Goal: Task Accomplishment & Management: Complete application form

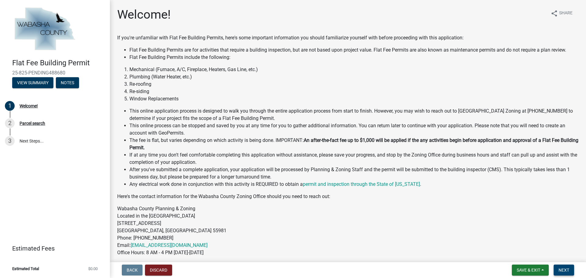
click at [563, 274] on button "Next" at bounding box center [564, 270] width 20 height 11
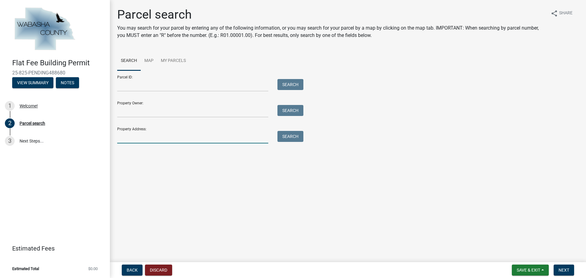
click at [240, 139] on input "Property Address:" at bounding box center [192, 137] width 151 height 13
type input "3"
type input "57084 351"
click at [286, 130] on div "Property Address: 57084 351 Search" at bounding box center [208, 132] width 183 height 21
click at [289, 133] on button "Search" at bounding box center [290, 136] width 26 height 11
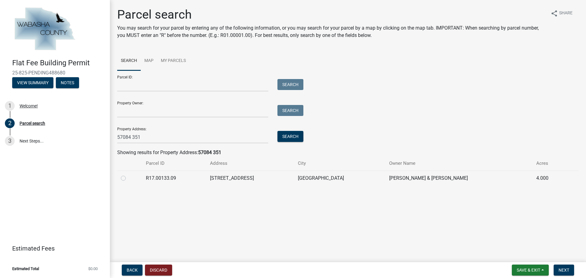
click at [128, 175] on label at bounding box center [128, 175] width 0 height 0
click at [128, 177] on input "radio" at bounding box center [130, 177] width 4 height 4
radio input "true"
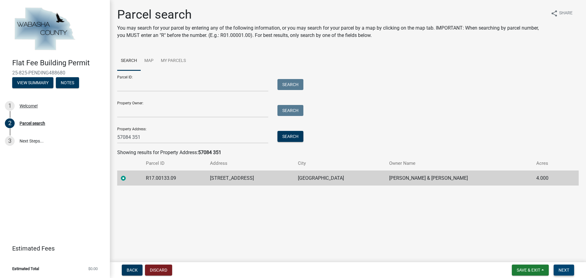
click at [558, 269] on button "Next" at bounding box center [564, 270] width 20 height 11
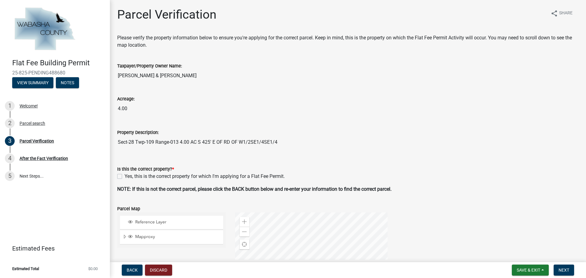
click at [125, 178] on label "Yes, this is the correct property for which I'm applying for a Flat Fee Permit." at bounding box center [205, 176] width 160 height 7
click at [125, 177] on input "Yes, this is the correct property for which I'm applying for a Flat Fee Permit." at bounding box center [127, 175] width 4 height 4
checkbox input "true"
click at [471, 149] on wm-data-entity-input "Property Description: Sect-28 Twp-109 Range-013 4.00 AC S [STREET_ADDRESS]/2SE1…" at bounding box center [347, 136] width 461 height 33
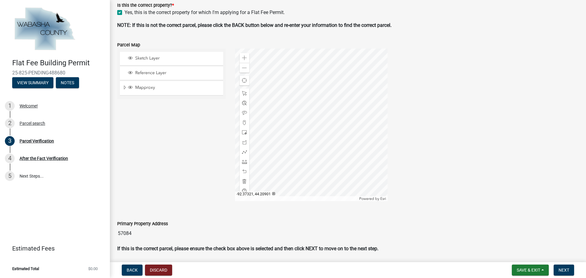
scroll to position [183, 0]
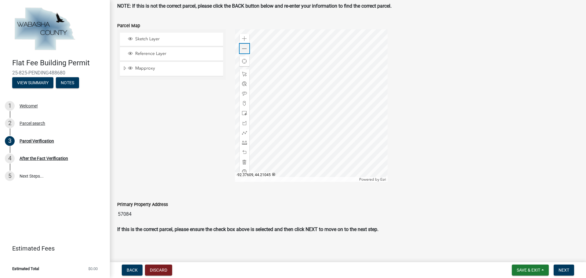
click at [244, 51] on span at bounding box center [244, 48] width 5 height 5
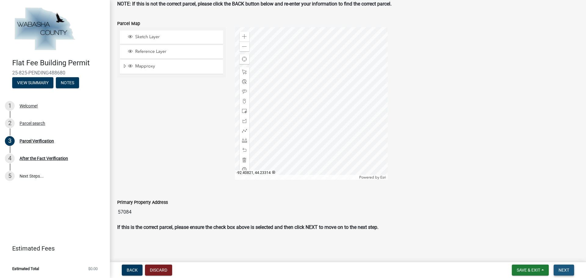
click at [563, 269] on span "Next" at bounding box center [563, 270] width 11 height 5
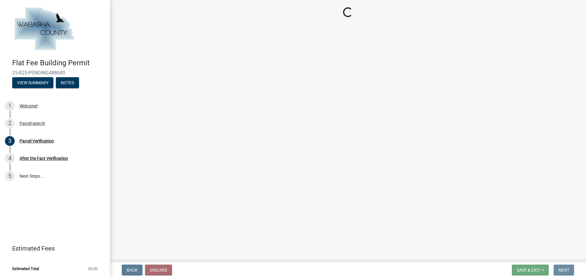
scroll to position [0, 0]
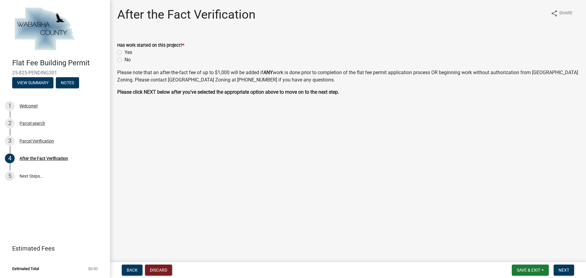
click at [125, 57] on label "No" at bounding box center [128, 59] width 6 height 7
click at [125, 57] on input "No" at bounding box center [127, 58] width 4 height 4
radio input "true"
click at [564, 268] on span "Next" at bounding box center [563, 270] width 11 height 5
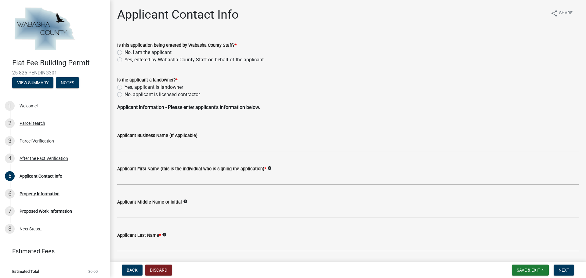
click at [145, 51] on label "No, I am the applicant" at bounding box center [148, 52] width 47 height 7
click at [125, 51] on label "No, I am the applicant" at bounding box center [148, 52] width 47 height 7
click at [125, 51] on input "No, I am the applicant" at bounding box center [127, 51] width 4 height 4
radio input "true"
click at [125, 96] on label "No, applicant is licensed contractor" at bounding box center [162, 94] width 75 height 7
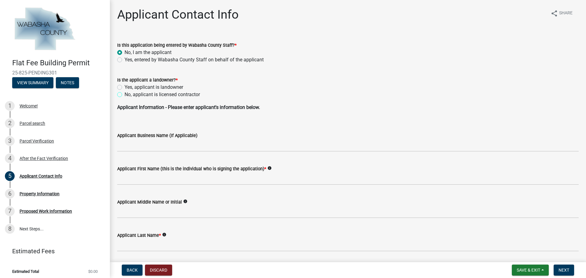
click at [125, 95] on input "No, applicant is licensed contractor" at bounding box center [127, 93] width 4 height 4
radio input "true"
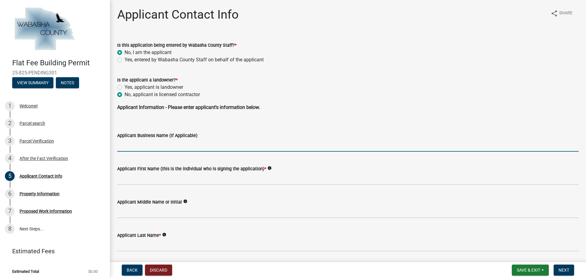
click at [150, 144] on input "Applicant Business Name (If Applicable)" at bounding box center [347, 145] width 461 height 13
type input "K&S Heating Holdings Inc"
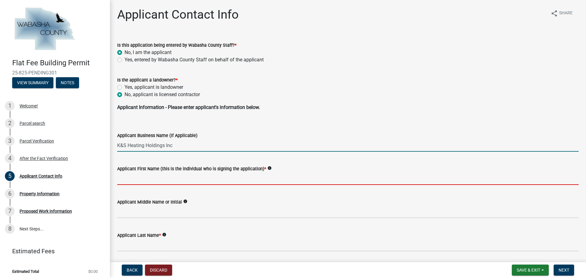
click at [193, 180] on input "Applicant First Name (this is the individual who is signing the application) *" at bounding box center [347, 178] width 461 height 13
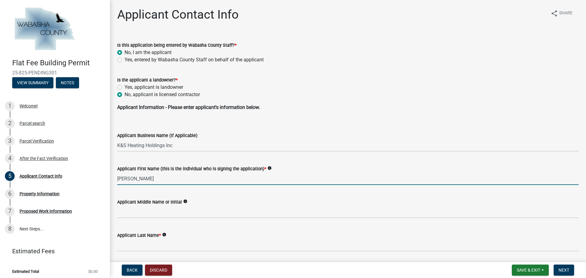
type input "[PERSON_NAME]"
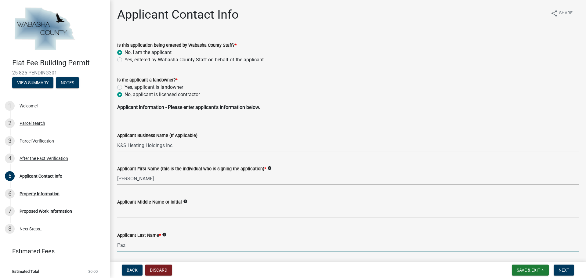
type input "Paz"
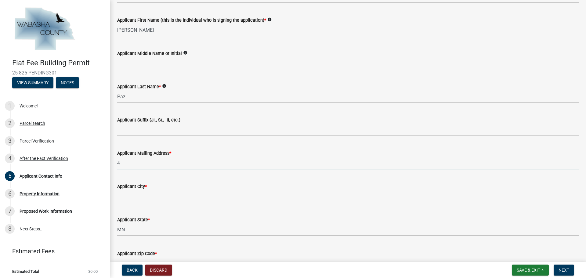
type input "[STREET_ADDRESS]"
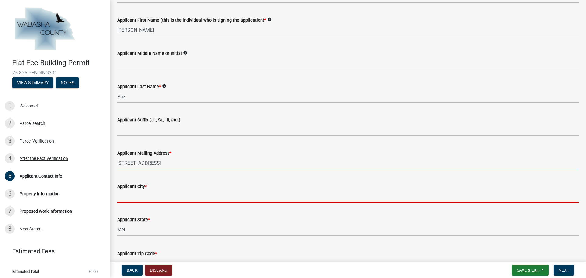
type input "[GEOGRAPHIC_DATA]"
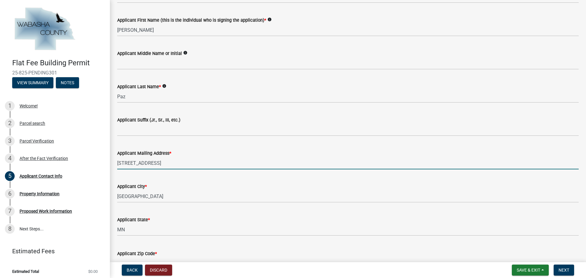
type input "55901"
type input "5072824328"
type input "[EMAIL_ADDRESS][DOMAIN_NAME]"
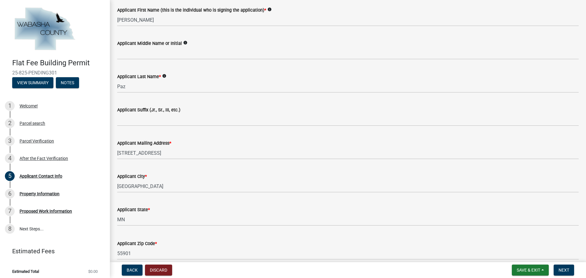
scroll to position [307, 0]
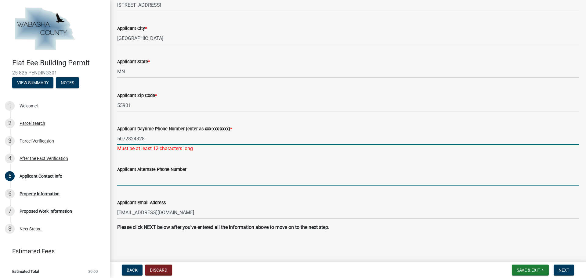
click at [126, 139] on input "5072824328" at bounding box center [347, 138] width 461 height 13
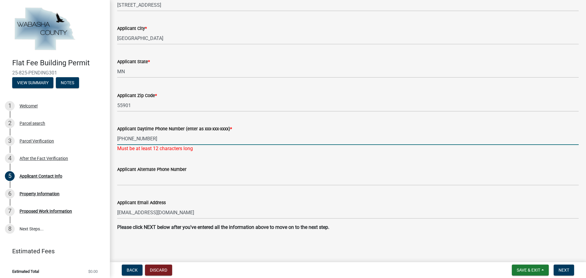
type input "[PHONE_NUMBER]"
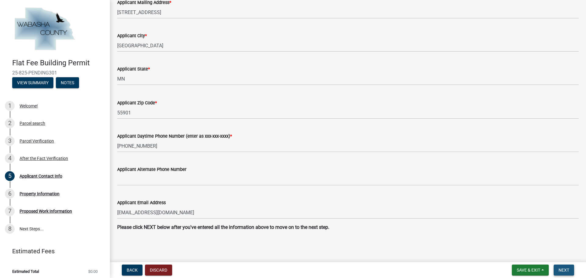
click at [559, 270] on span "Next" at bounding box center [563, 270] width 11 height 5
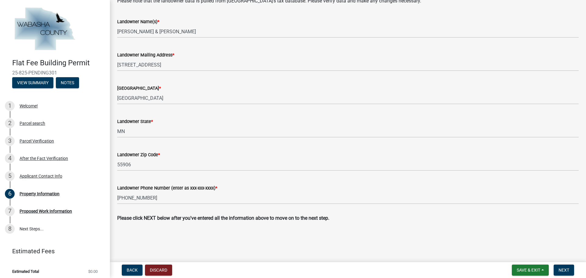
scroll to position [211, 0]
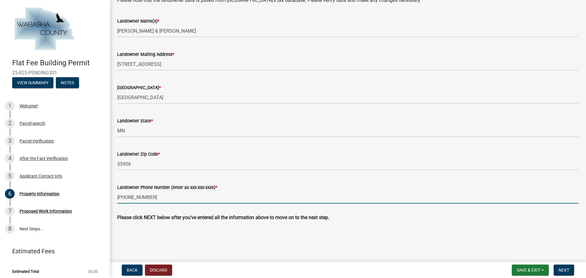
click at [163, 197] on input "[PHONE_NUMBER]" at bounding box center [347, 197] width 461 height 13
drag, startPoint x: 163, startPoint y: 197, endPoint x: 112, endPoint y: 196, distance: 51.0
click at [112, 196] on div "Property Information share Share Site Information Please note that the site dat…" at bounding box center [348, 18] width 476 height 445
click at [125, 195] on input "5072089657" at bounding box center [347, 197] width 461 height 13
type input "[PHONE_NUMBER]"
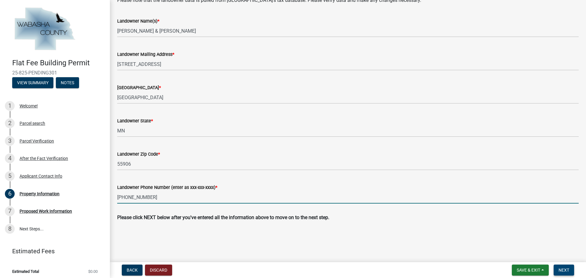
click at [561, 273] on button "Next" at bounding box center [564, 270] width 20 height 11
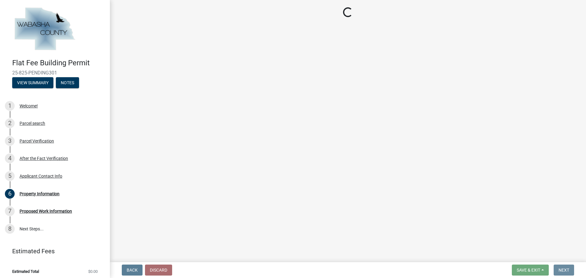
scroll to position [0, 0]
drag, startPoint x: 212, startPoint y: 1, endPoint x: 218, endPoint y: 9, distance: 10.0
click at [213, 0] on main "Loading..." at bounding box center [348, 130] width 476 height 260
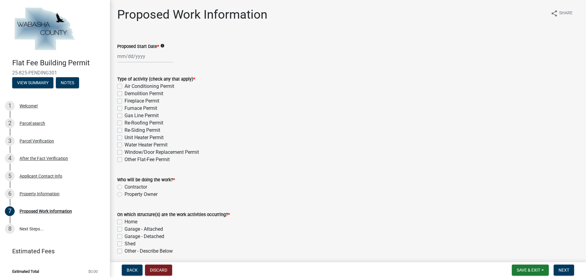
click at [147, 55] on div at bounding box center [145, 56] width 56 height 13
select select "10"
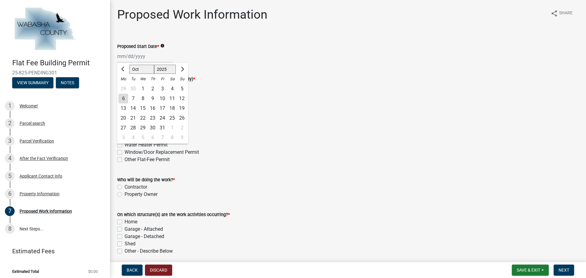
click at [163, 98] on div "10" at bounding box center [162, 99] width 10 height 10
type input "[DATE]"
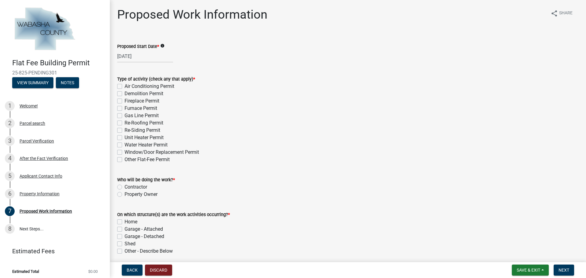
click at [125, 86] on label "Air Conditioning Permit" at bounding box center [150, 86] width 50 height 7
click at [125, 86] on input "Air Conditioning Permit" at bounding box center [127, 85] width 4 height 4
checkbox input "true"
checkbox input "false"
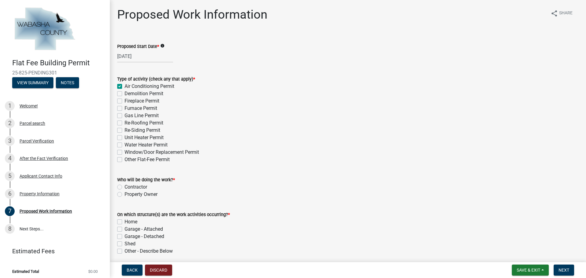
checkbox input "false"
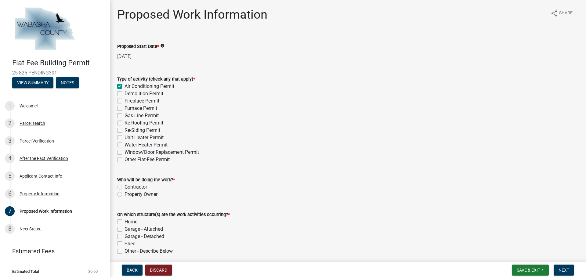
checkbox input "false"
click at [125, 108] on label "Furnace Permit" at bounding box center [141, 108] width 33 height 7
click at [125, 108] on input "Furnace Permit" at bounding box center [127, 107] width 4 height 4
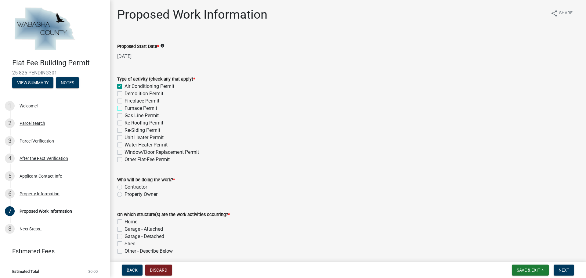
checkbox input "true"
checkbox input "false"
checkbox input "true"
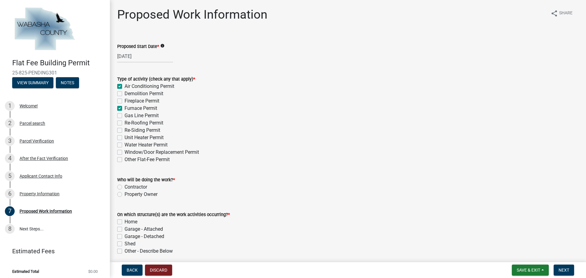
checkbox input "false"
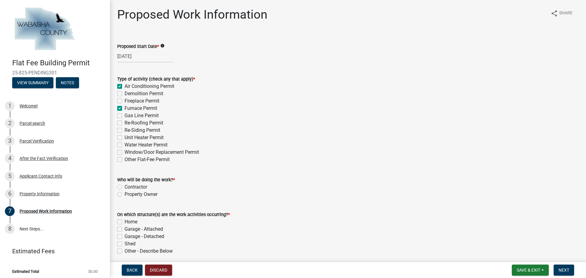
checkbox input "false"
click at [125, 186] on label "Contractor" at bounding box center [136, 186] width 23 height 7
click at [125, 186] on input "Contractor" at bounding box center [127, 185] width 4 height 4
radio input "true"
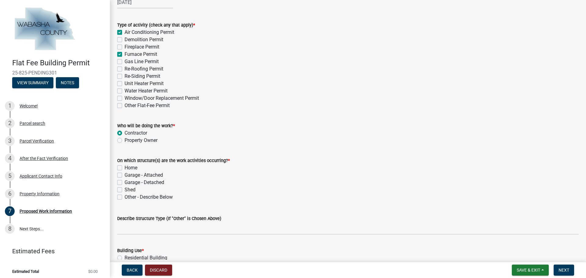
scroll to position [61, 0]
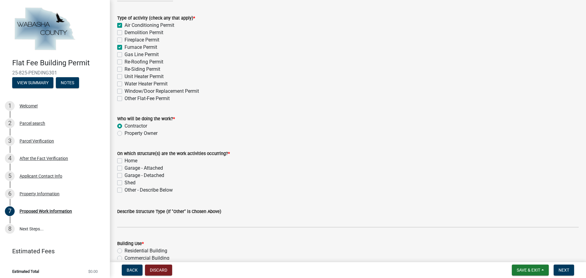
click at [116, 161] on div "On which structure(s) are the work activities occurring? * Home Garage - Attach…" at bounding box center [348, 168] width 471 height 51
click at [125, 162] on label "Home" at bounding box center [131, 160] width 13 height 7
click at [125, 161] on input "Home" at bounding box center [127, 159] width 4 height 4
checkbox input "true"
checkbox input "false"
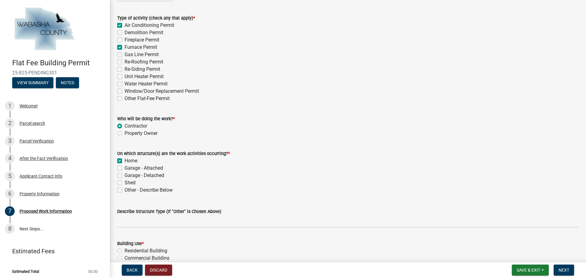
checkbox input "false"
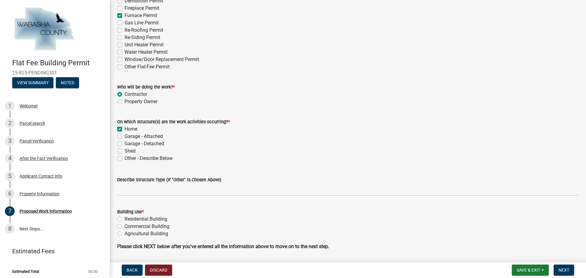
scroll to position [112, 0]
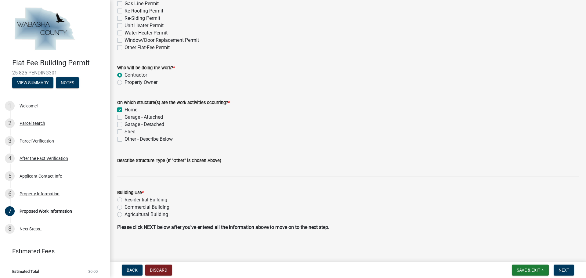
click at [116, 200] on div "Building Use * Residential Building Commercial Building Agricultural Building" at bounding box center [348, 200] width 471 height 37
click at [125, 200] on label "Residential Building" at bounding box center [146, 199] width 43 height 7
click at [125, 200] on input "Residential Building" at bounding box center [127, 198] width 4 height 4
radio input "true"
click at [558, 269] on button "Next" at bounding box center [564, 270] width 20 height 11
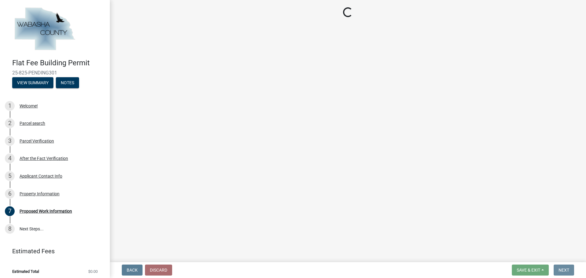
scroll to position [0, 0]
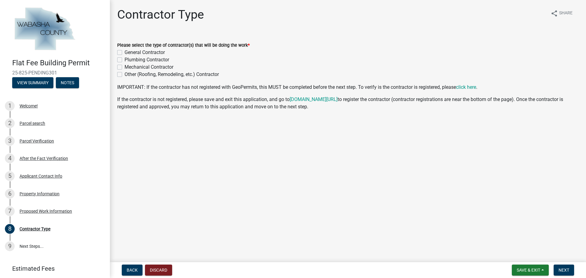
click at [125, 65] on label "Mechanical Contractor" at bounding box center [149, 66] width 49 height 7
click at [125, 65] on input "Mechanical Contractor" at bounding box center [127, 65] width 4 height 4
checkbox input "true"
checkbox input "false"
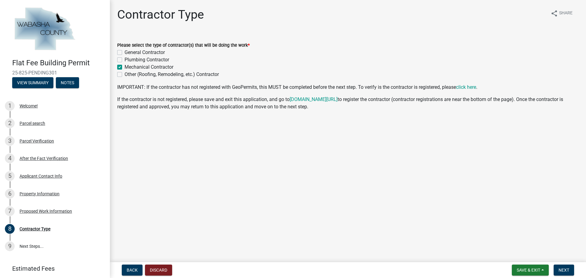
checkbox input "true"
checkbox input "false"
click at [566, 268] on span "Next" at bounding box center [563, 270] width 11 height 5
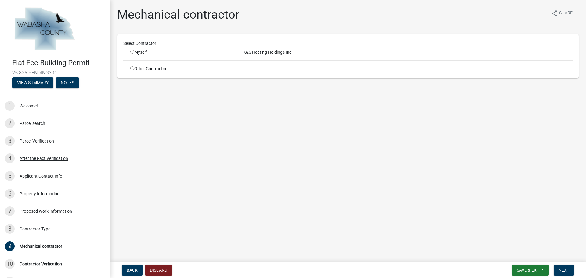
click at [131, 52] on input "radio" at bounding box center [132, 52] width 4 height 4
radio input "true"
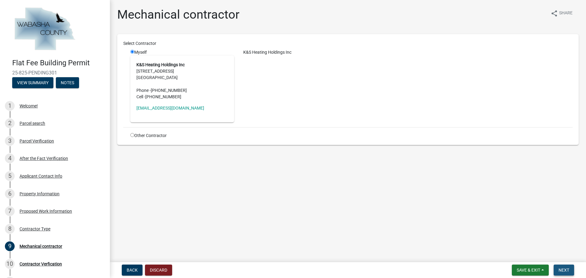
click at [569, 270] on span "Next" at bounding box center [563, 270] width 11 height 5
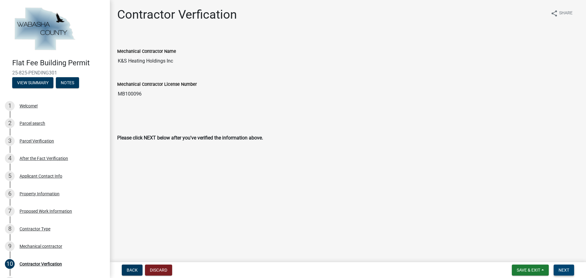
click at [565, 270] on span "Next" at bounding box center [563, 270] width 11 height 5
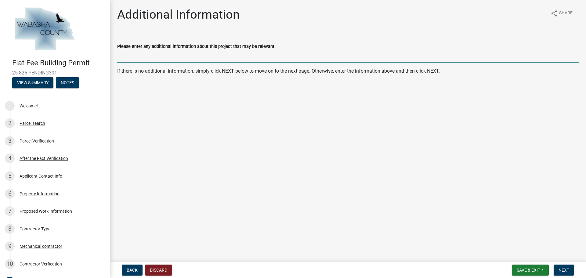
click at [155, 53] on input "Please enter any additional information about this project that may be relevant" at bounding box center [347, 56] width 461 height 13
click at [144, 110] on main "Additional Information share Share Please enter any additional information abou…" at bounding box center [348, 130] width 476 height 260
click at [142, 54] on input "Please enter any additional information about this project that may be relevant" at bounding box center [347, 56] width 461 height 13
type input "Furnace and heat pump replacement"
click at [568, 272] on span "Next" at bounding box center [563, 270] width 11 height 5
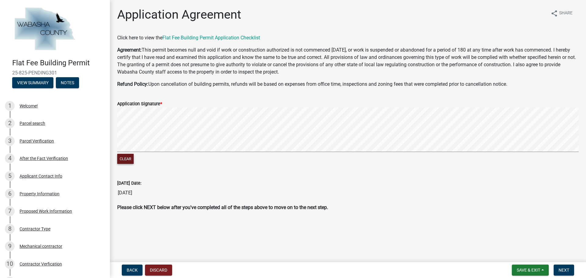
click at [129, 163] on button "Clear" at bounding box center [125, 159] width 16 height 10
click at [561, 272] on span "Next" at bounding box center [563, 270] width 11 height 5
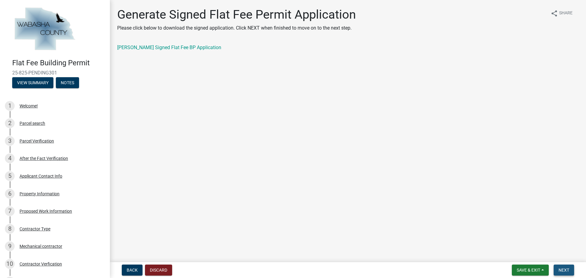
click at [562, 271] on span "Next" at bounding box center [563, 270] width 11 height 5
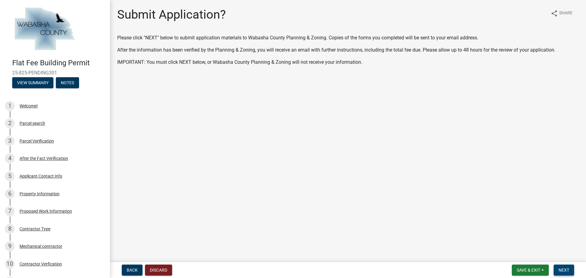
click at [560, 271] on span "Next" at bounding box center [563, 270] width 11 height 5
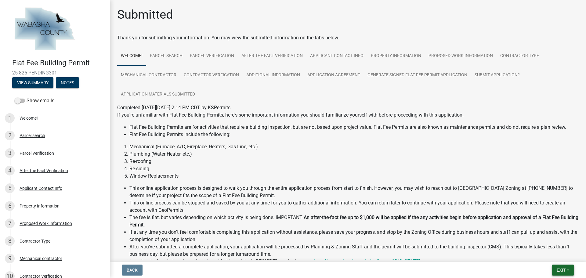
click at [561, 271] on span "Exit" at bounding box center [561, 270] width 9 height 5
click at [551, 254] on button "Save & Exit" at bounding box center [549, 254] width 49 height 15
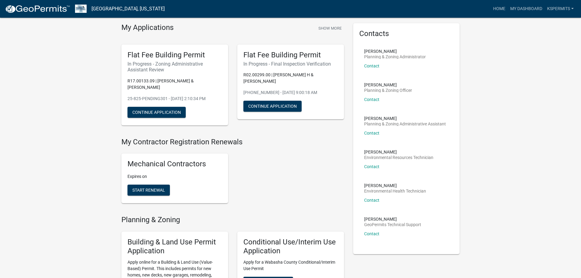
scroll to position [31, 0]
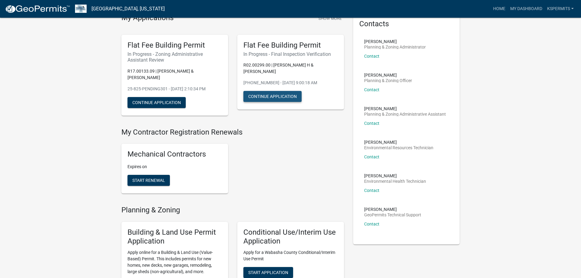
click at [258, 91] on button "Continue Application" at bounding box center [273, 96] width 58 height 11
